Goal: Task Accomplishment & Management: Use online tool/utility

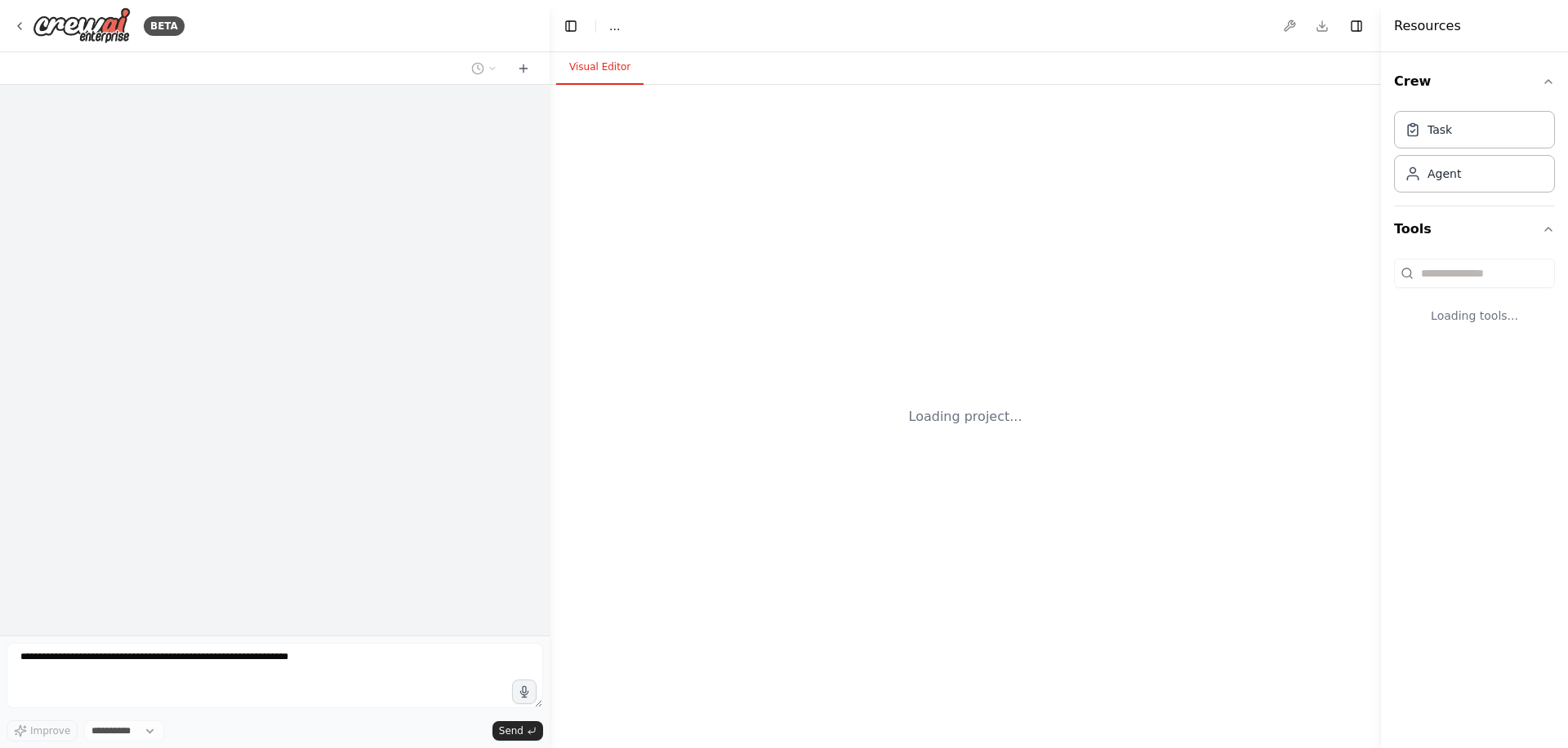
select select "****"
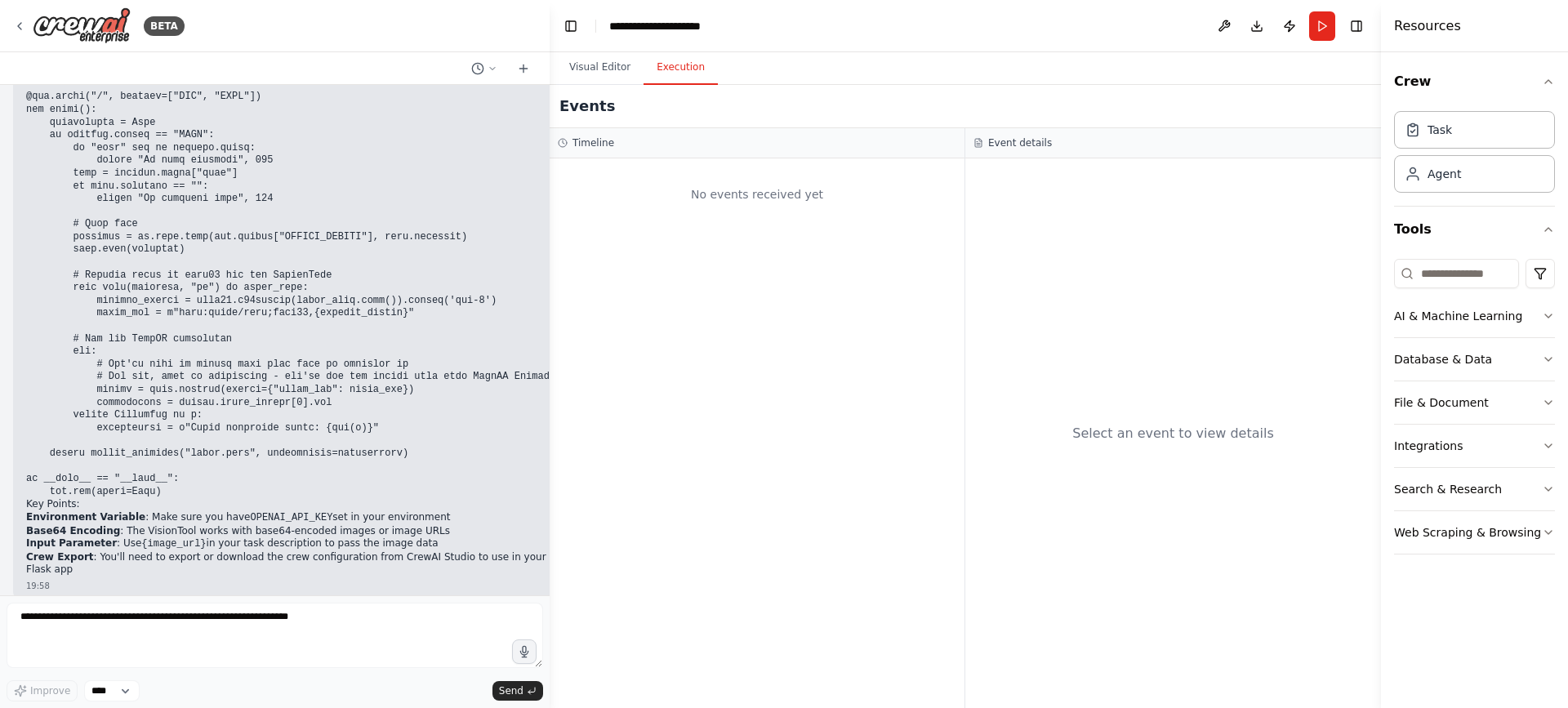
click at [682, 80] on button "Execution" at bounding box center [680, 67] width 74 height 34
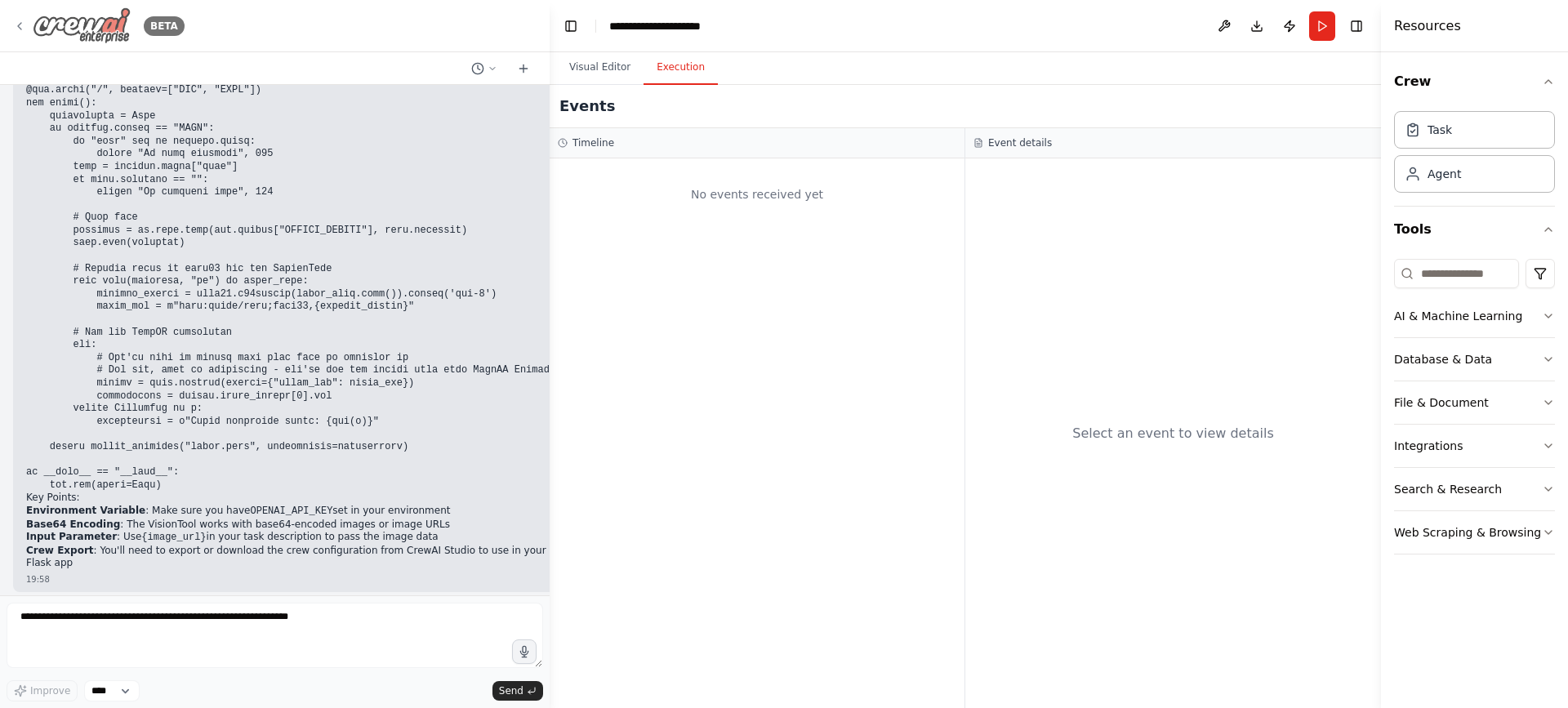
click at [26, 20] on icon at bounding box center [20, 27] width 13 height 13
click at [24, 31] on icon at bounding box center [20, 27] width 13 height 13
click at [21, 25] on icon at bounding box center [20, 27] width 13 height 13
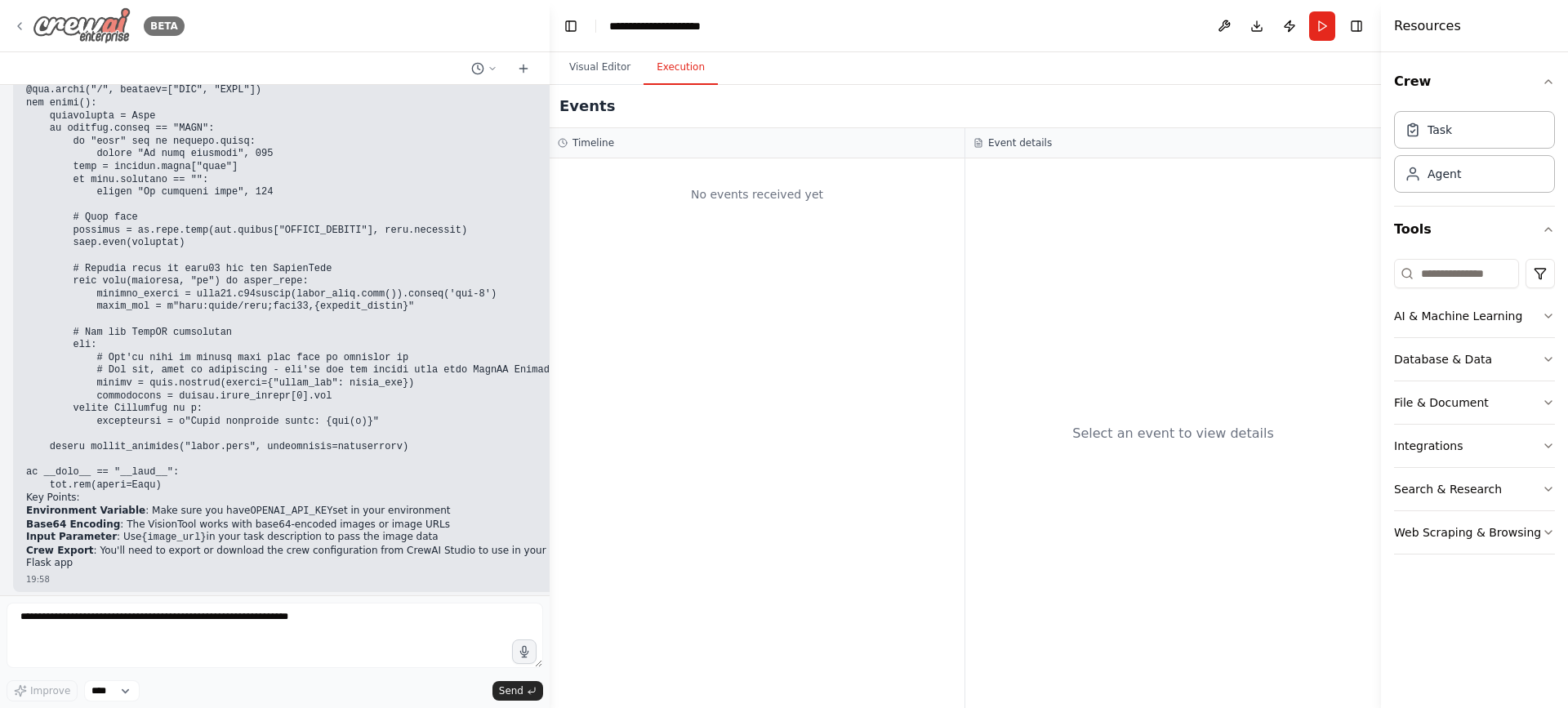
click at [21, 25] on icon at bounding box center [20, 27] width 13 height 13
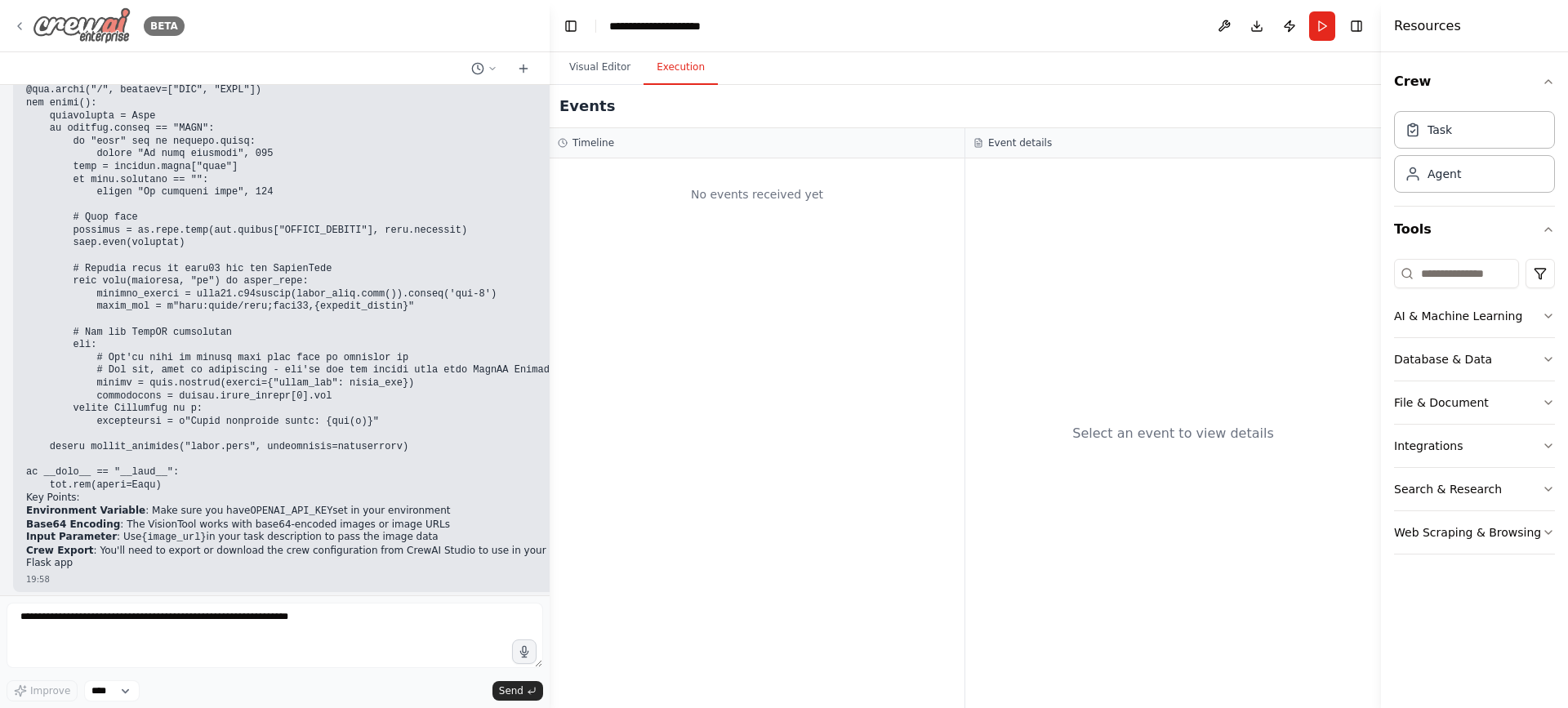
click at [21, 25] on icon at bounding box center [20, 27] width 13 height 13
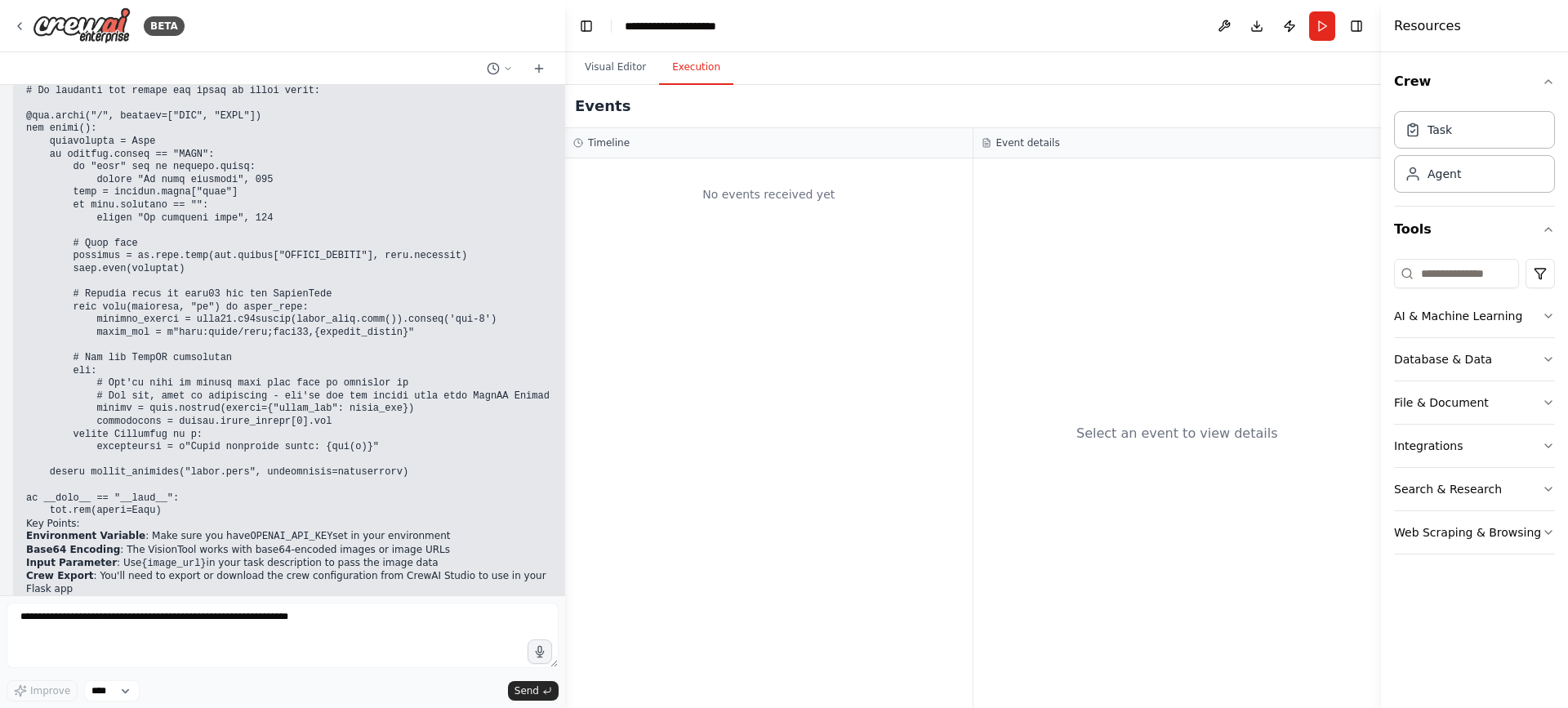
drag, startPoint x: 543, startPoint y: 530, endPoint x: 564, endPoint y: 303, distance: 228.0
click at [564, 303] on div "BETA Hello! I'm the CrewAI assistant. What kind of automation do you want to bu…" at bounding box center [784, 354] width 1568 height 708
click at [21, 23] on icon at bounding box center [20, 27] width 13 height 13
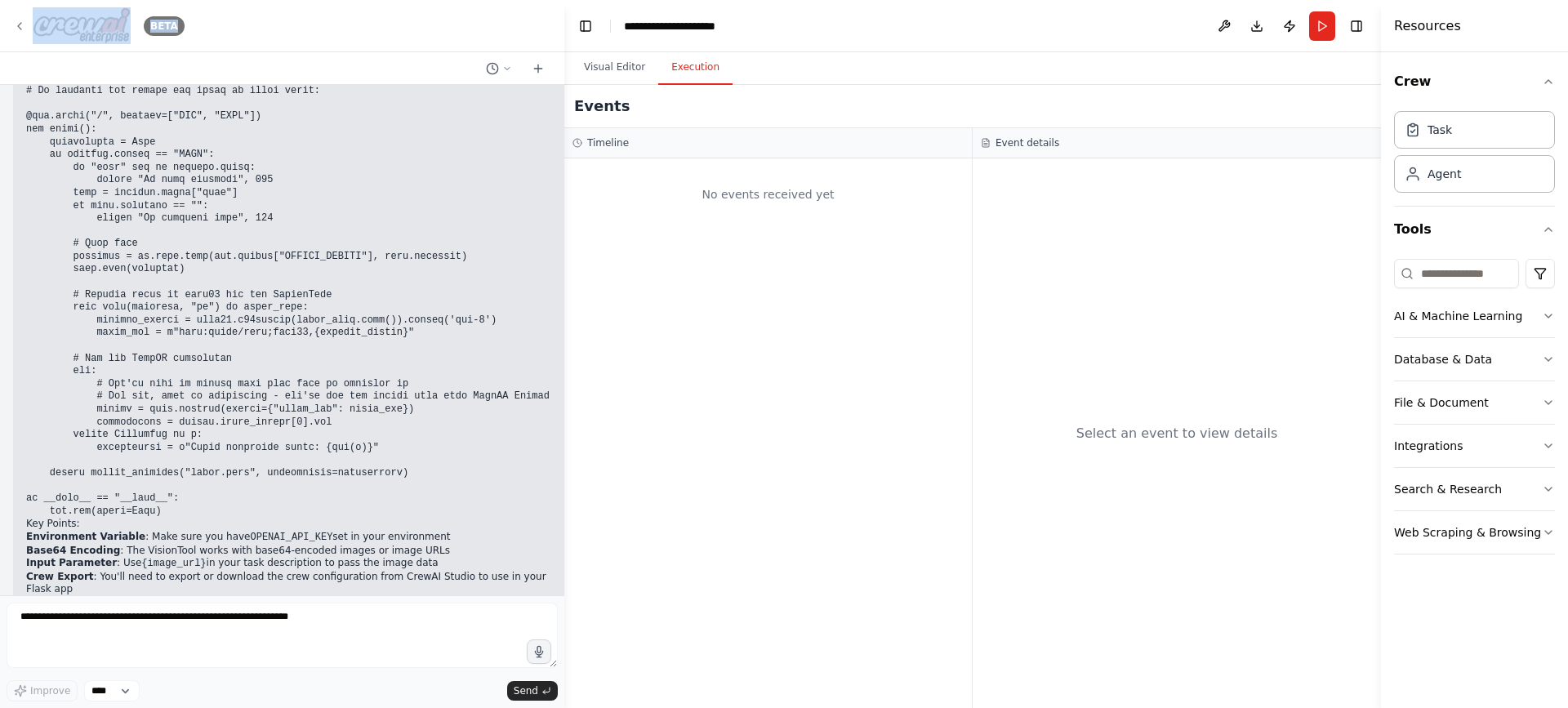
click at [21, 23] on icon at bounding box center [20, 27] width 13 height 13
click at [23, 21] on icon at bounding box center [20, 27] width 13 height 13
click at [21, 27] on icon at bounding box center [20, 27] width 13 height 13
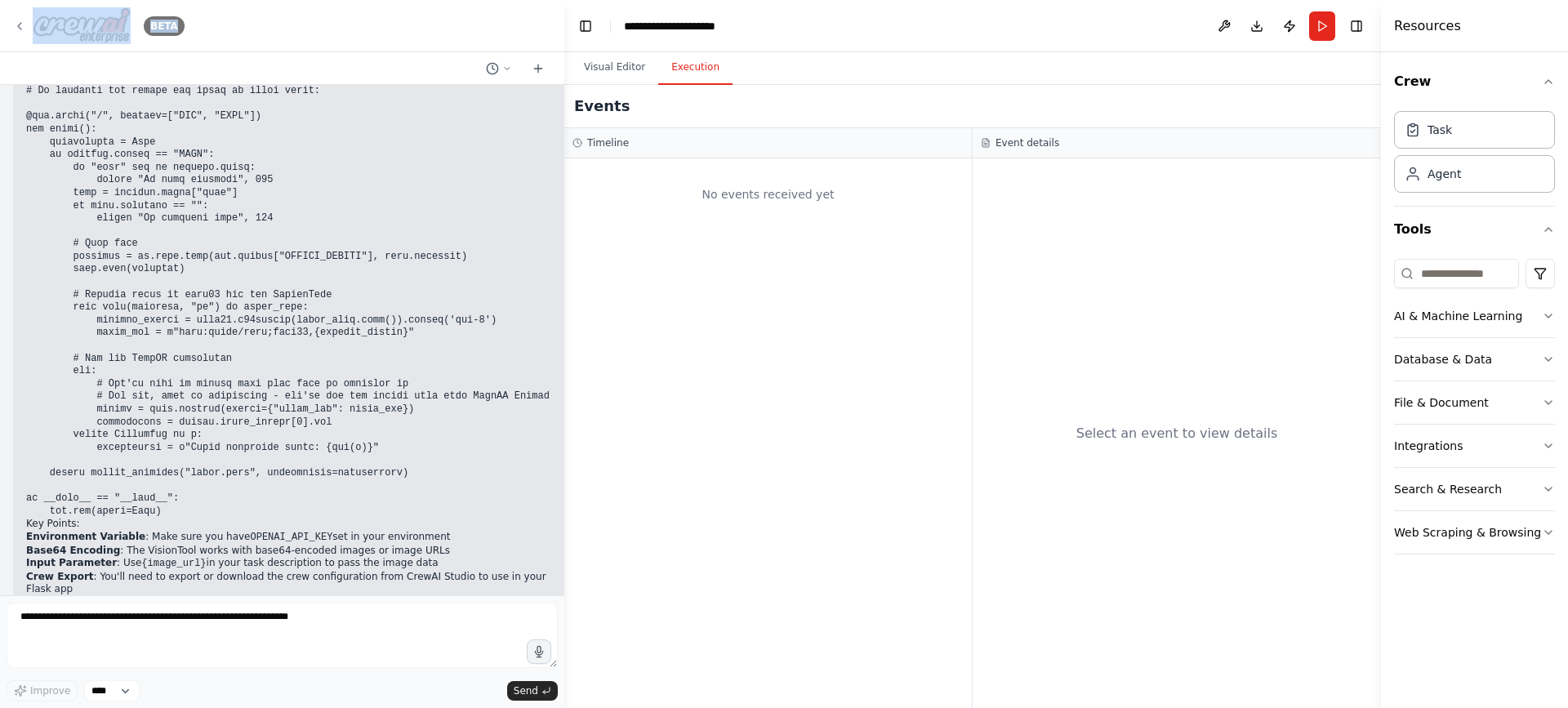
click at [21, 27] on icon at bounding box center [20, 27] width 13 height 13
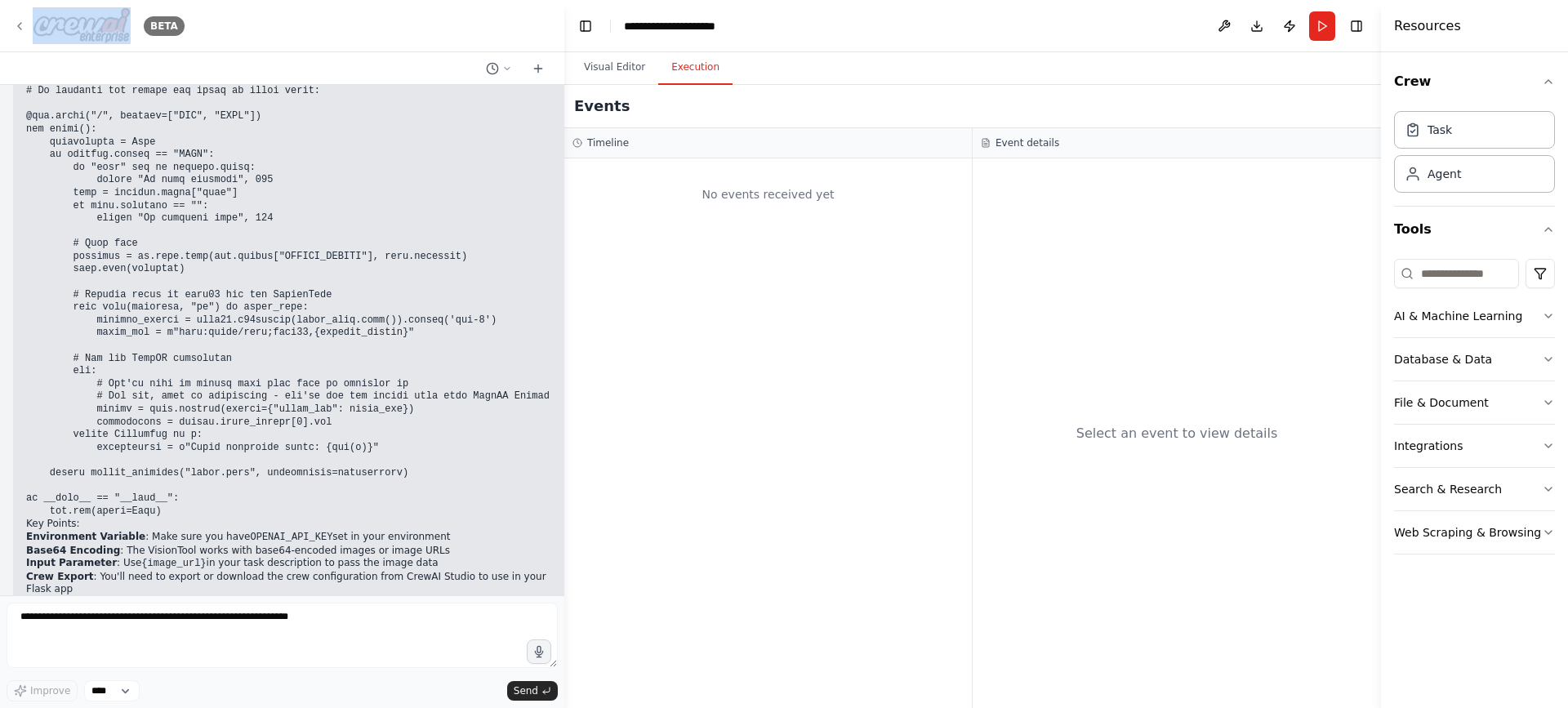
click at [21, 27] on icon at bounding box center [20, 27] width 13 height 13
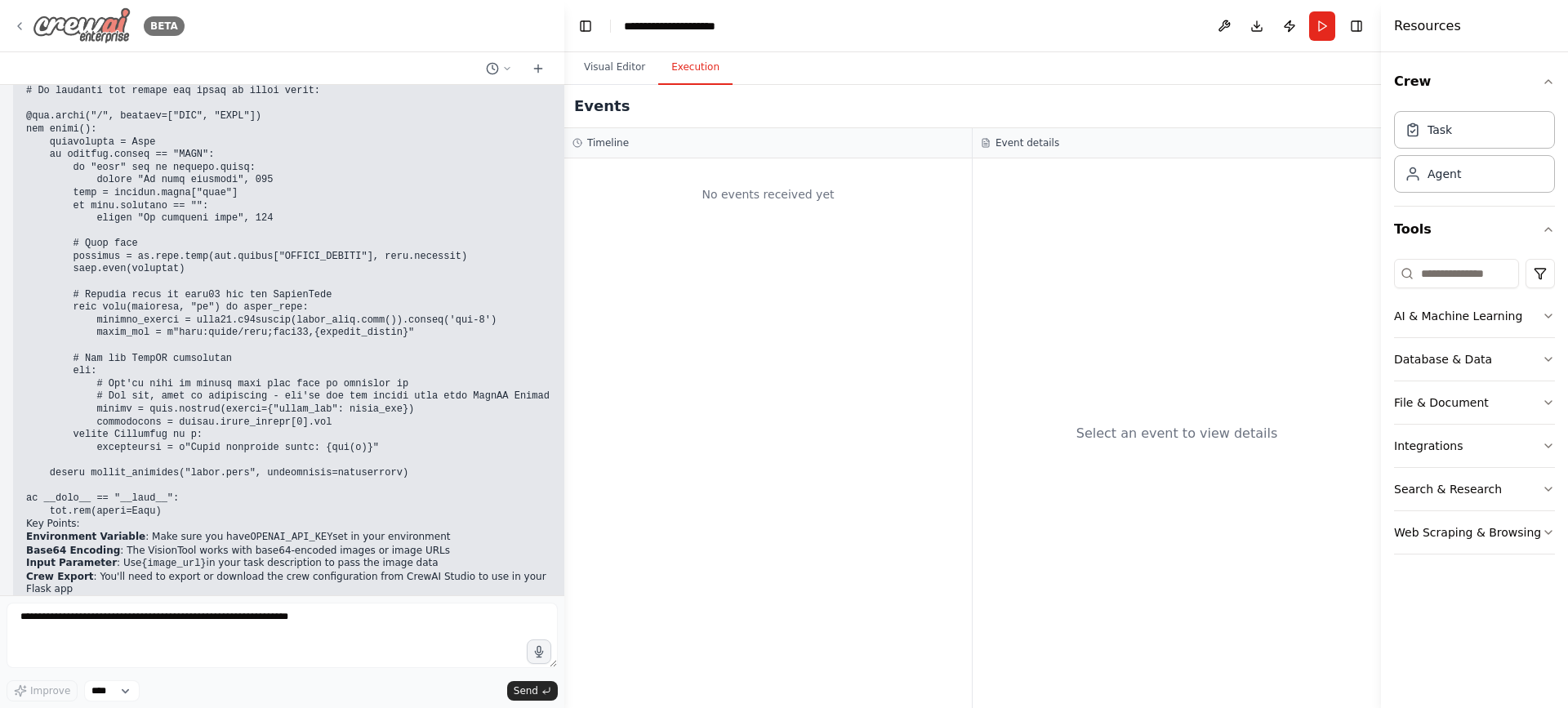
click at [21, 27] on icon at bounding box center [20, 27] width 13 height 13
click at [586, 18] on button "Toggle Left Sidebar" at bounding box center [586, 27] width 23 height 23
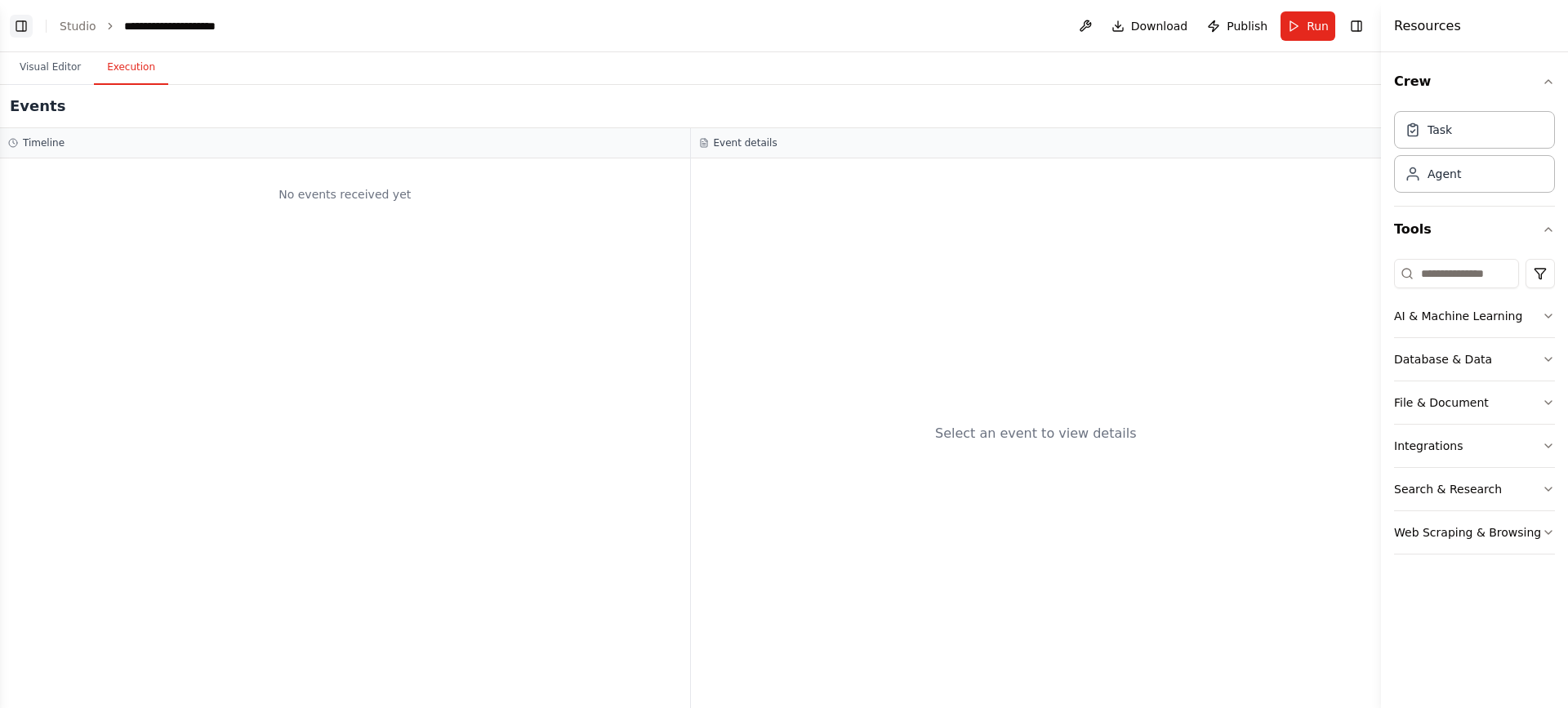
click at [27, 25] on button "Toggle Left Sidebar" at bounding box center [21, 27] width 23 height 23
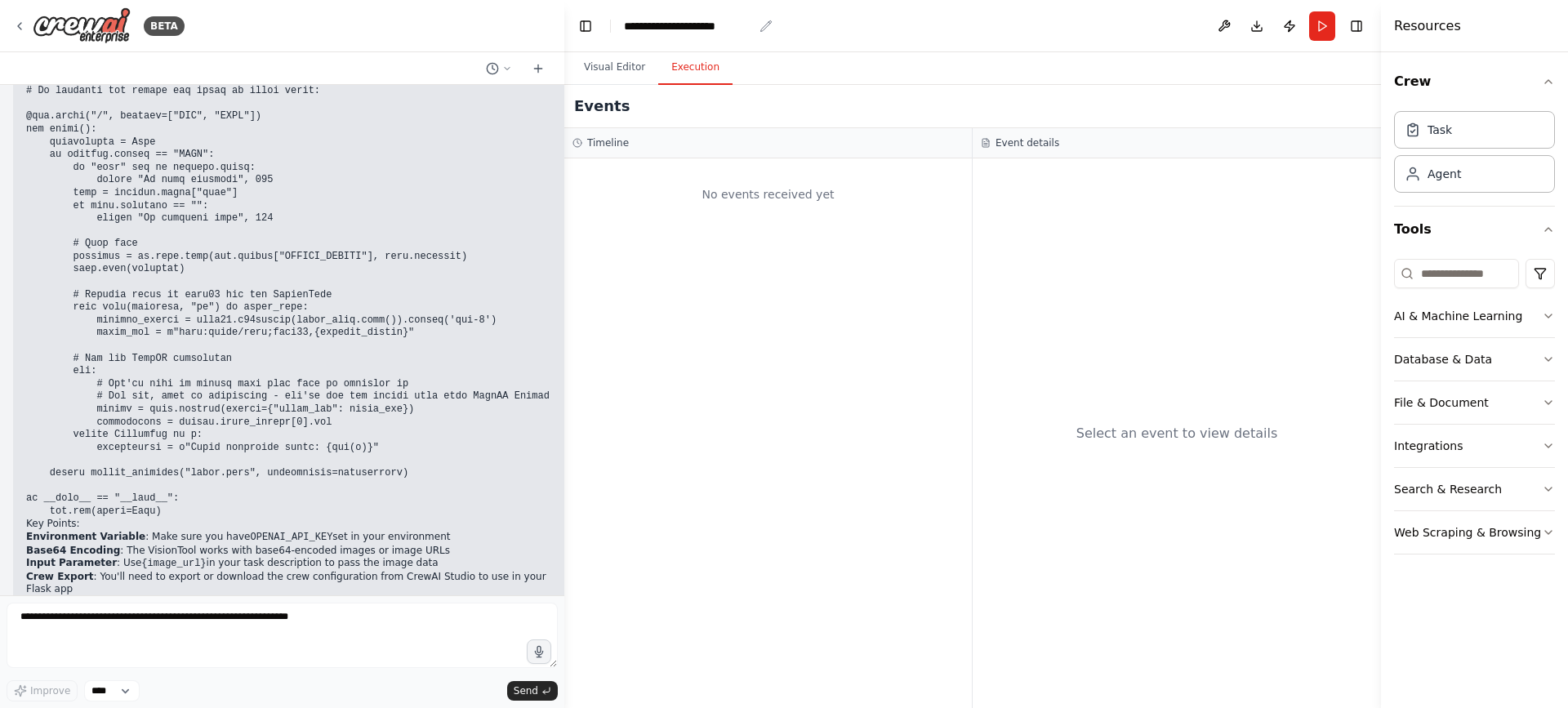
click at [685, 26] on div "**********" at bounding box center [688, 26] width 129 height 16
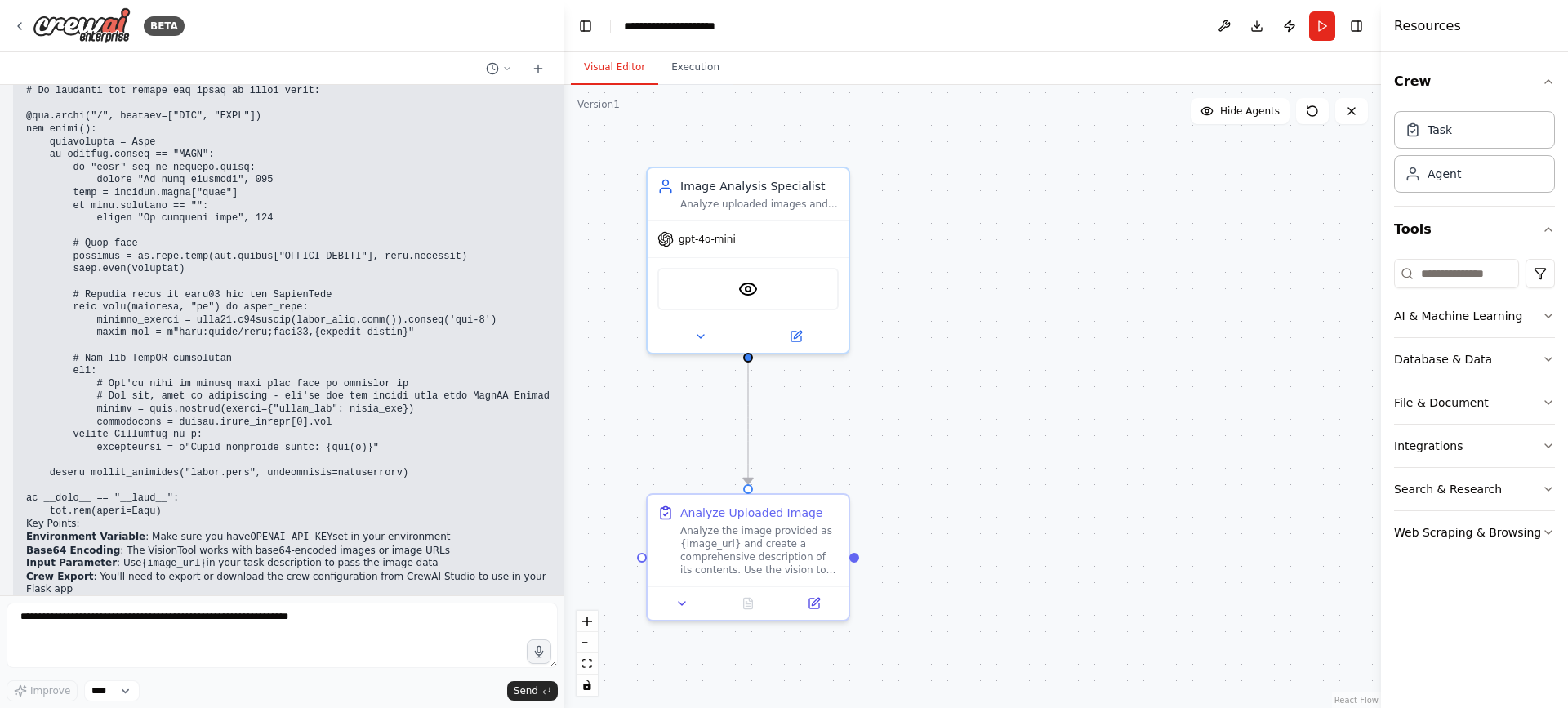
click at [609, 80] on button "Visual Editor" at bounding box center [614, 67] width 87 height 34
